Goal: Task Accomplishment & Management: Use online tool/utility

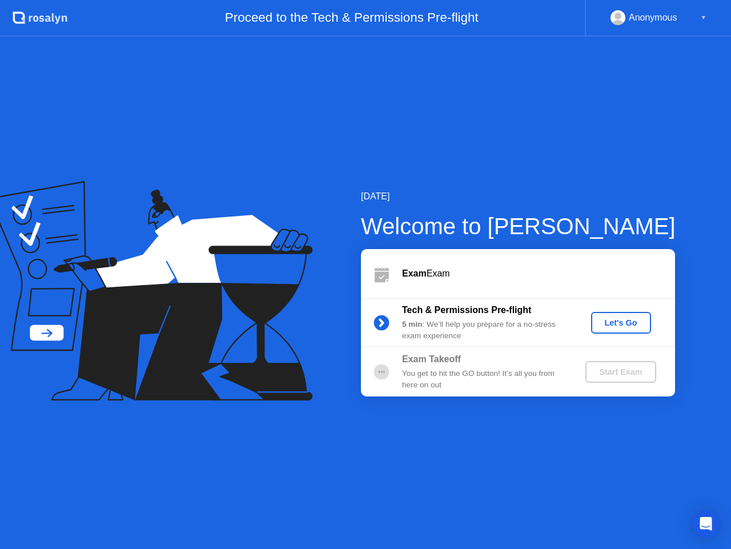
click at [609, 315] on button "Let's Go" at bounding box center [621, 323] width 60 height 22
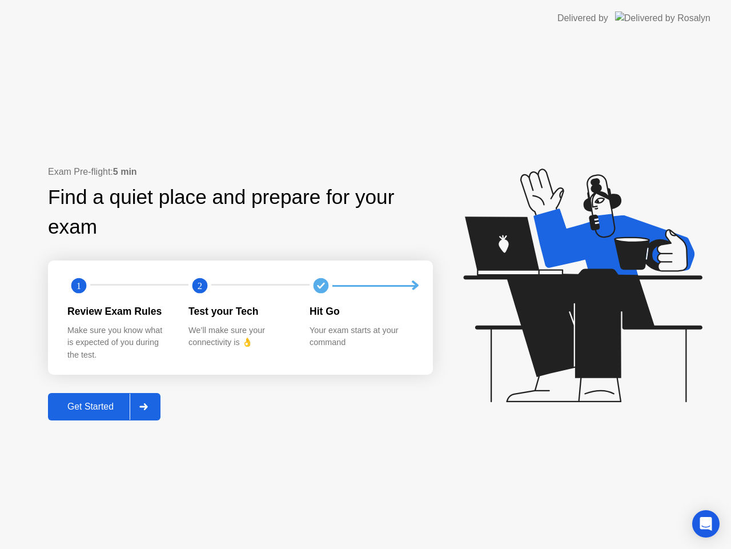
click at [117, 409] on div "Get Started" at bounding box center [90, 407] width 78 height 10
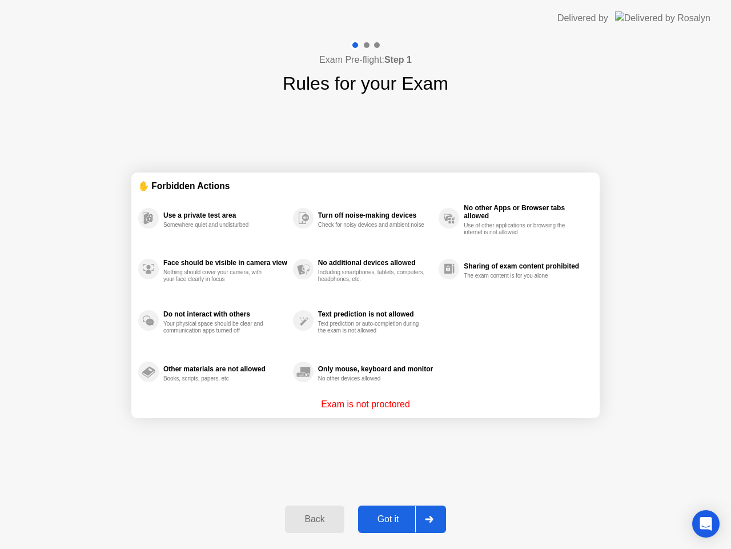
click at [383, 520] on div "Got it" at bounding box center [389, 519] width 54 height 10
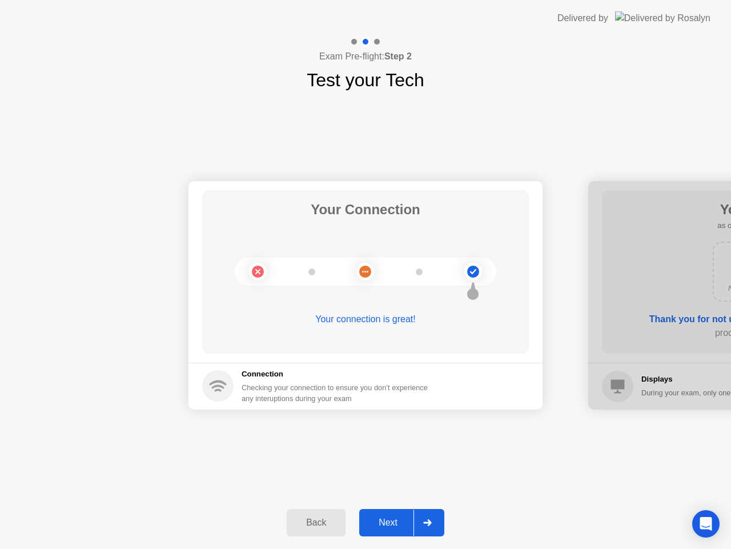
click at [398, 514] on button "Next" at bounding box center [401, 522] width 85 height 27
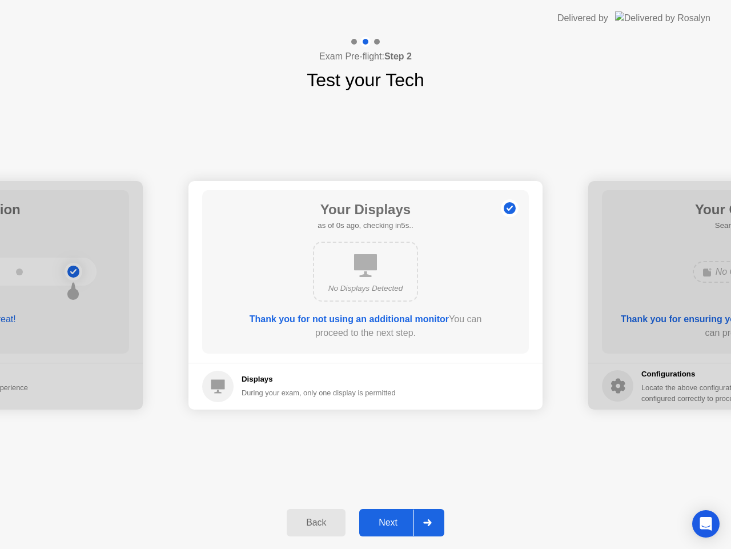
click at [398, 514] on button "Next" at bounding box center [401, 522] width 85 height 27
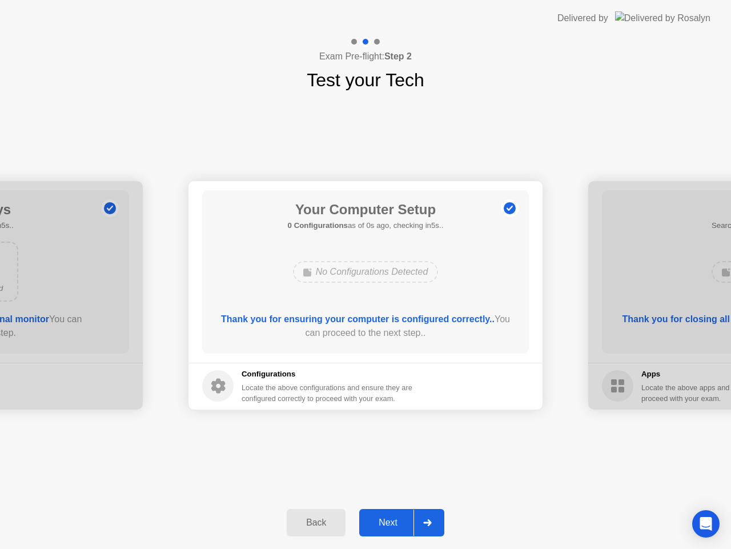
click at [398, 514] on button "Next" at bounding box center [401, 522] width 85 height 27
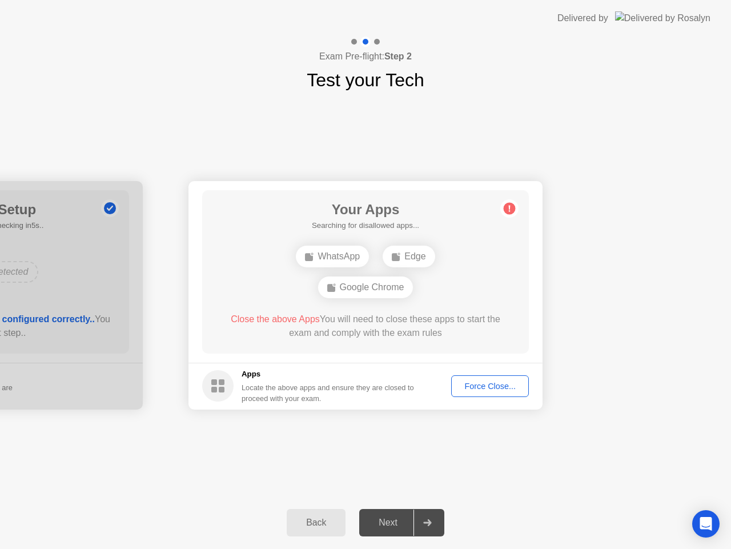
click at [391, 528] on div "Next" at bounding box center [388, 523] width 51 height 10
click at [495, 385] on div "Force Close..." at bounding box center [490, 386] width 70 height 9
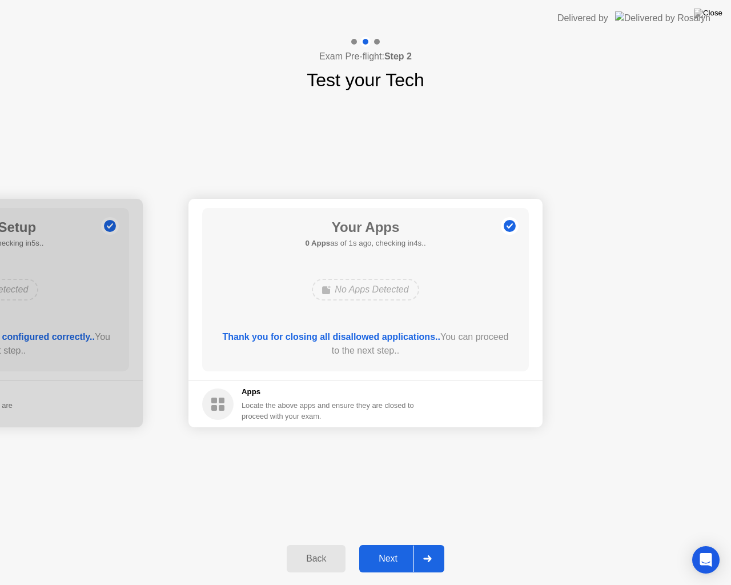
click at [389, 549] on div "Next" at bounding box center [388, 559] width 51 height 10
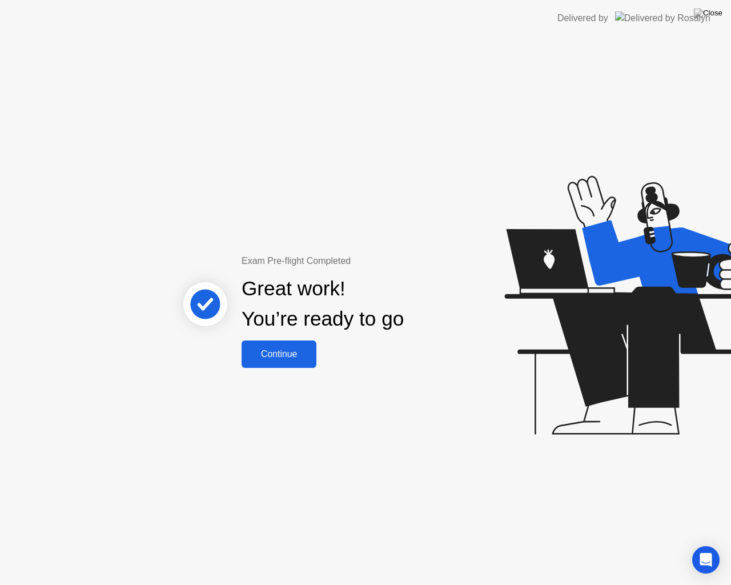
click at [273, 358] on div "Continue" at bounding box center [279, 354] width 68 height 10
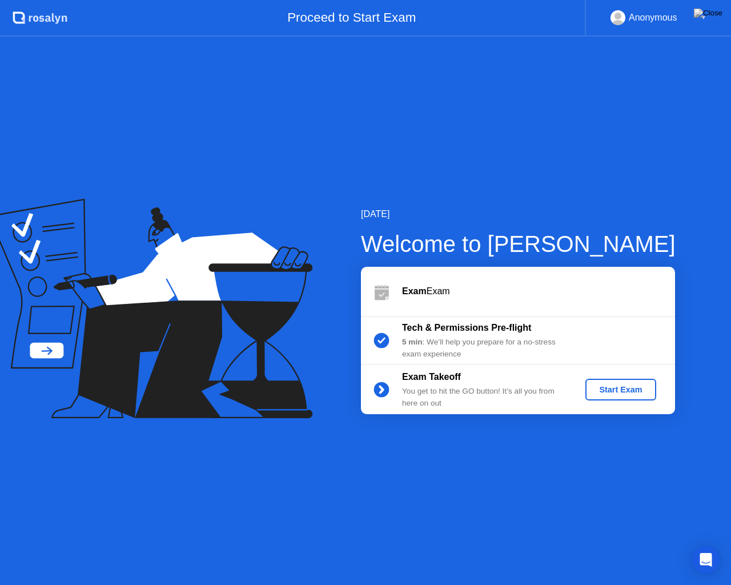
click at [609, 388] on div "Start Exam" at bounding box center [620, 389] width 61 height 9
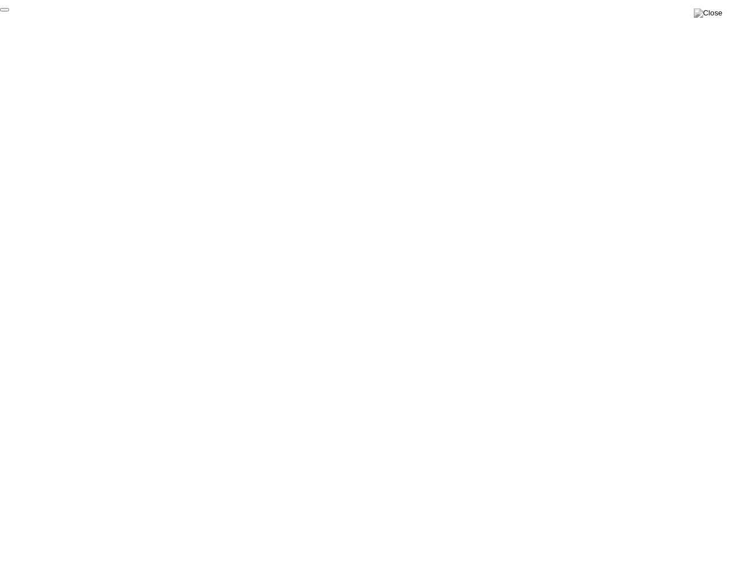
click div "End Proctoring Session"
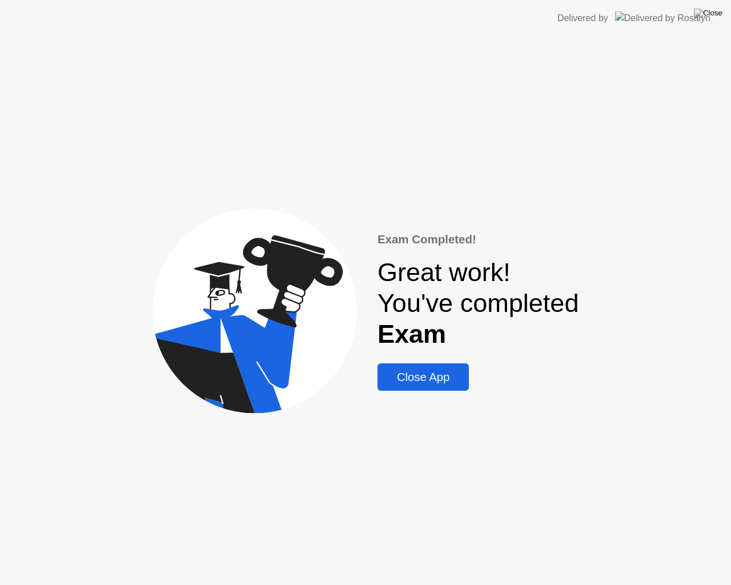
click at [426, 387] on button "Close App" at bounding box center [423, 376] width 91 height 27
